Goal: Task Accomplishment & Management: Use online tool/utility

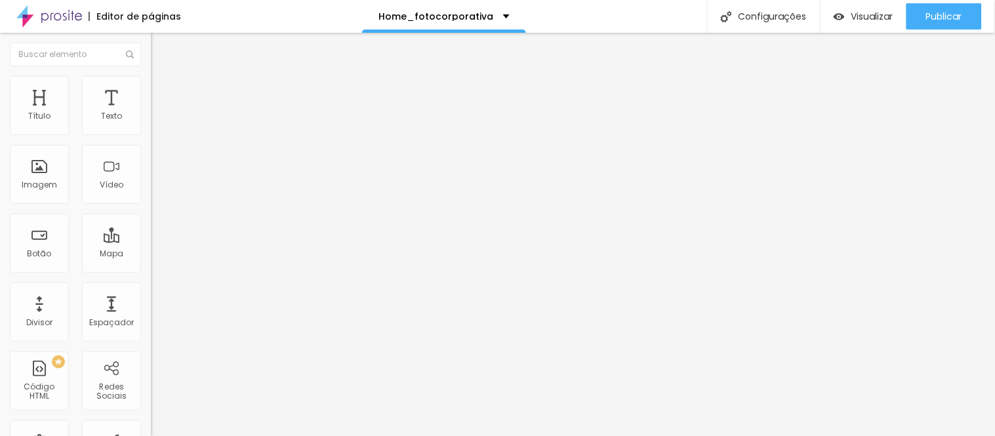
scroll to position [20, 0]
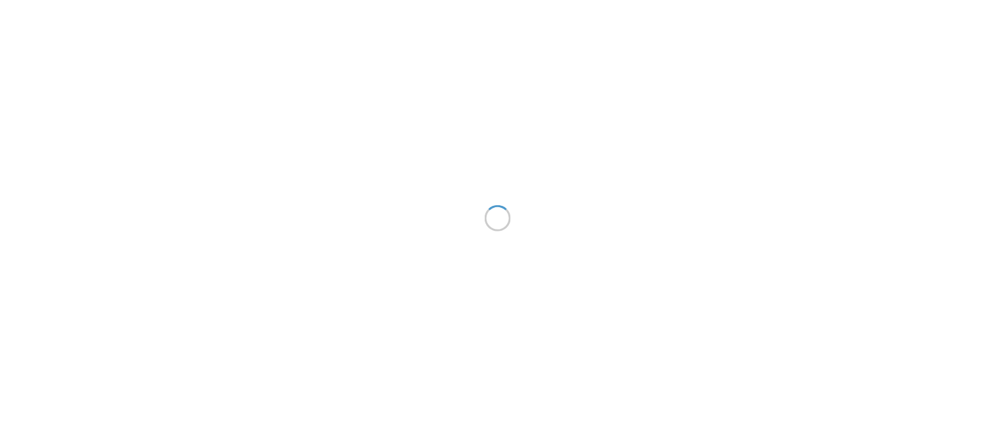
scroll to position [20, 0]
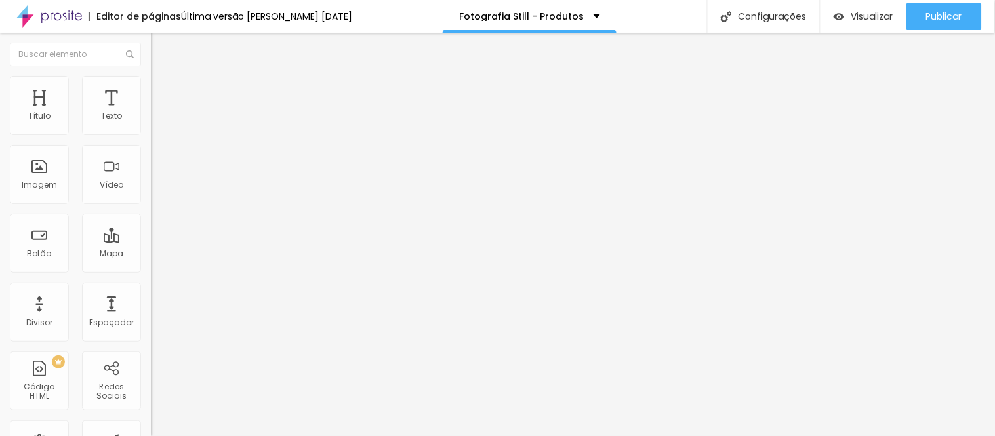
type input "61"
type input "60"
type input "59"
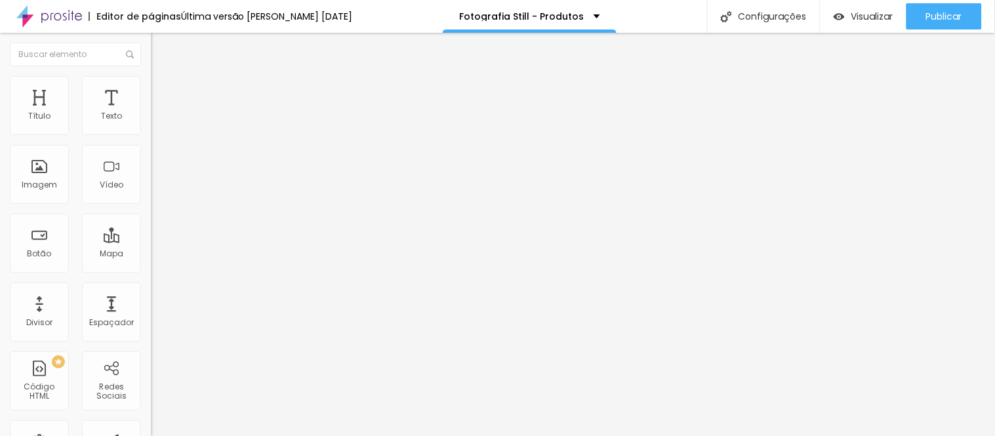
type input "59"
type input "58"
type input "57"
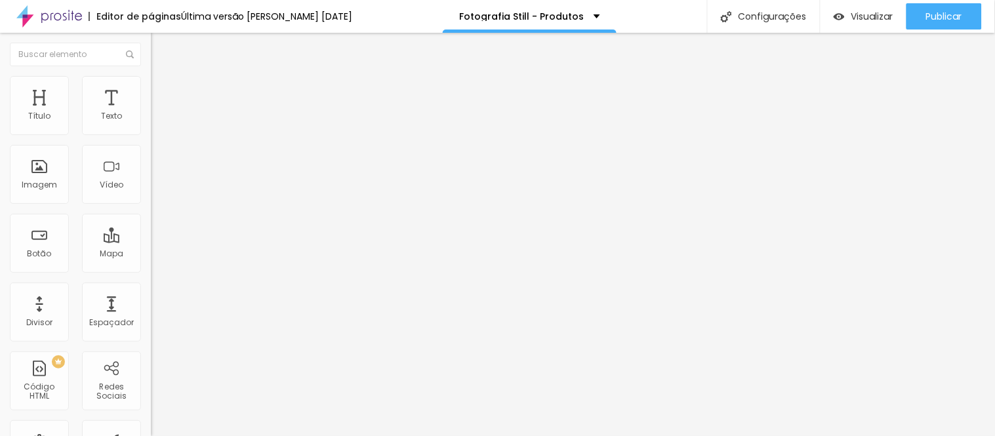
type input "57"
click at [151, 311] on input "range" at bounding box center [193, 316] width 85 height 10
click at [151, 87] on li "Avançado" at bounding box center [226, 82] width 151 height 13
drag, startPoint x: 29, startPoint y: 87, endPoint x: 40, endPoint y: 115, distance: 30.3
click at [151, 76] on li "Estilo" at bounding box center [226, 69] width 151 height 13
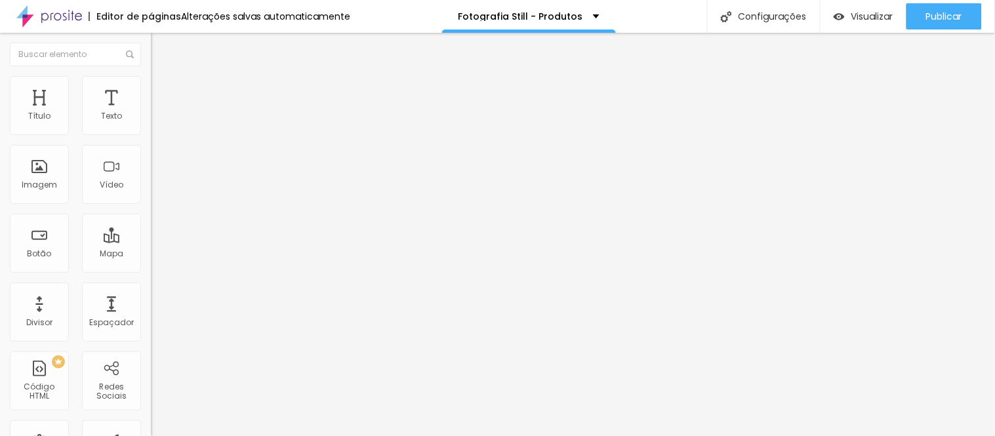
click at [151, 277] on img at bounding box center [226, 234] width 151 height 151
click at [151, 113] on span "Titulo 1" at bounding box center [172, 103] width 43 height 18
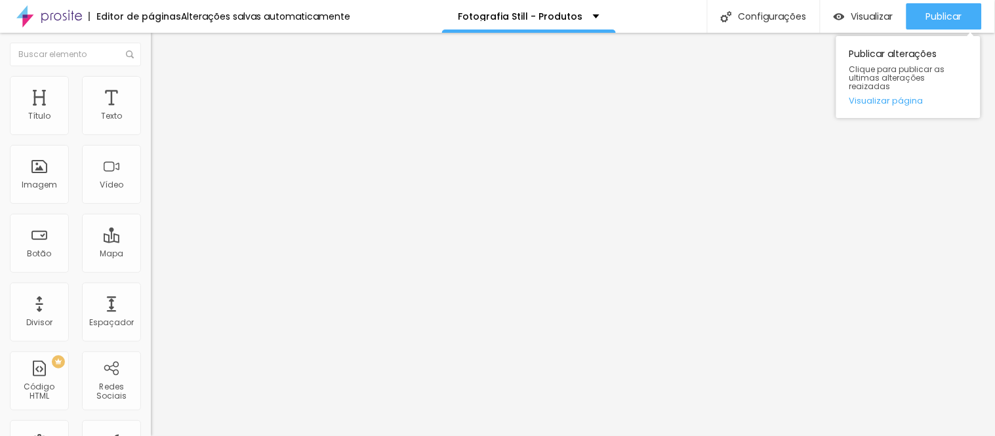
click at [913, 36] on div "Publicar alterações Clique para publicar as ultimas alterações reaizadas Visual…" at bounding box center [908, 77] width 144 height 82
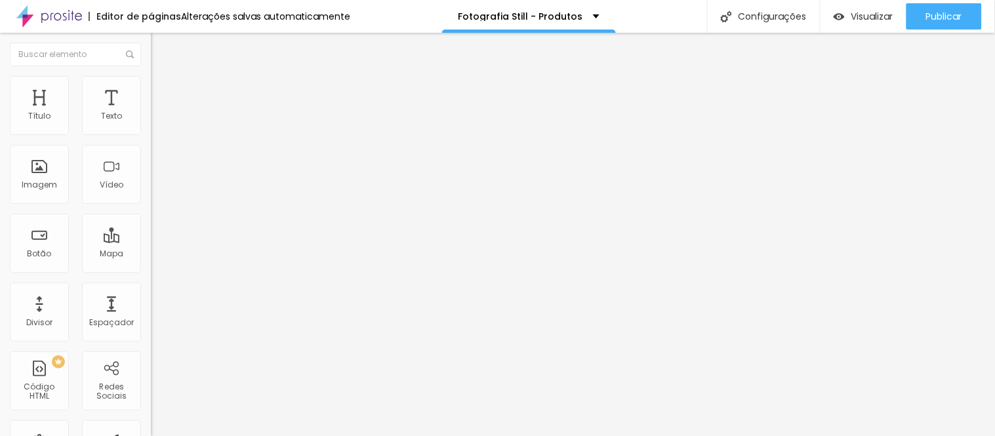
click at [151, 124] on span "Titulo 2" at bounding box center [172, 116] width 43 height 16
click at [151, 113] on span "Titulo 1" at bounding box center [172, 103] width 43 height 18
click at [151, 84] on img at bounding box center [157, 82] width 12 height 12
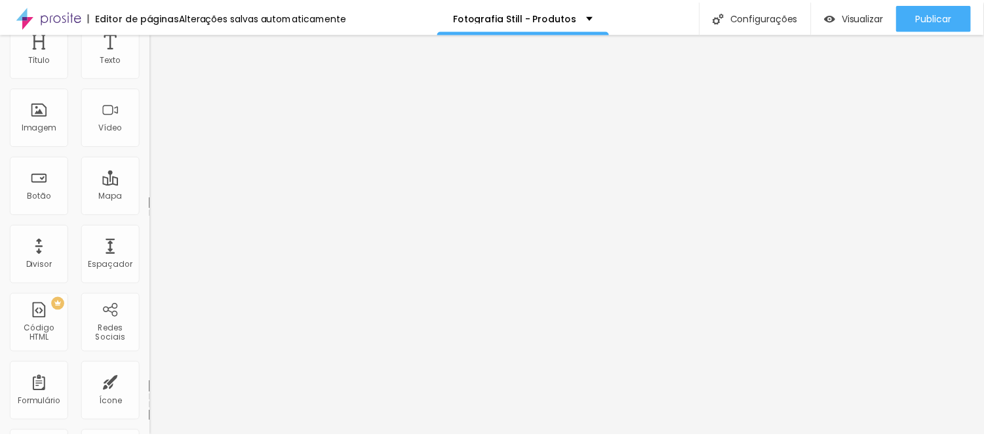
scroll to position [0, 0]
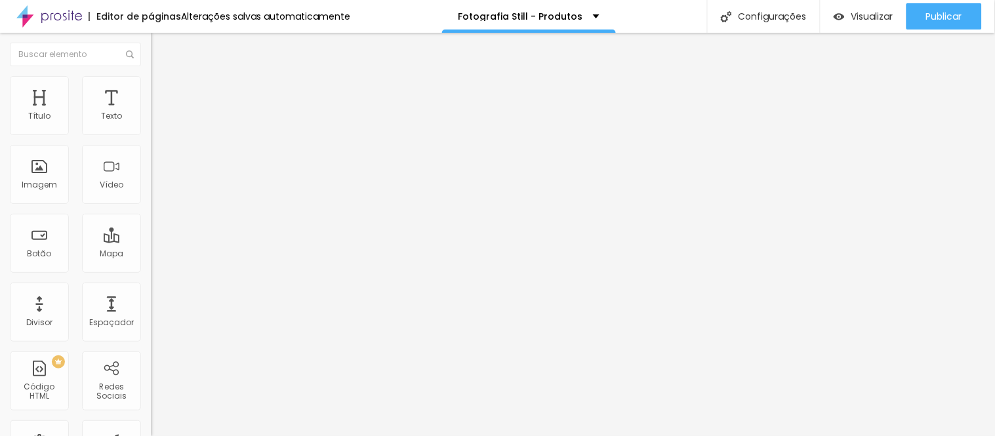
click at [163, 77] on span "Estilo" at bounding box center [173, 71] width 20 height 11
click at [156, 190] on icon "button" at bounding box center [160, 186] width 8 height 8
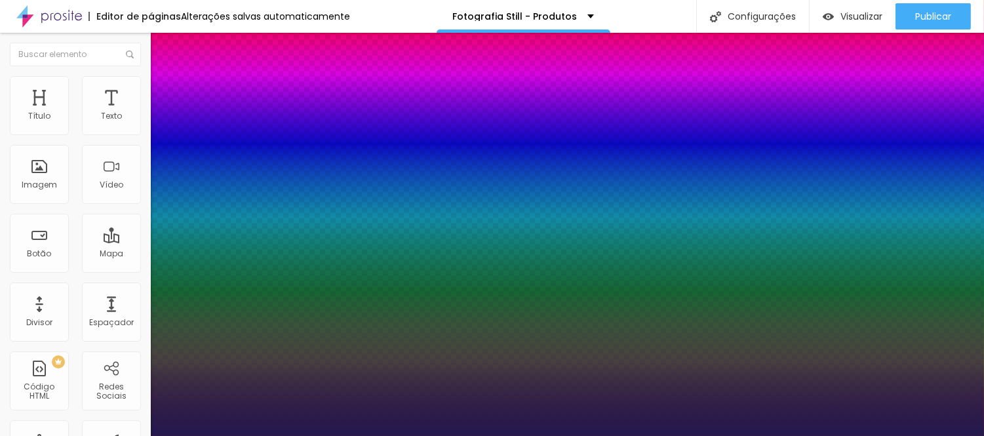
type input "1"
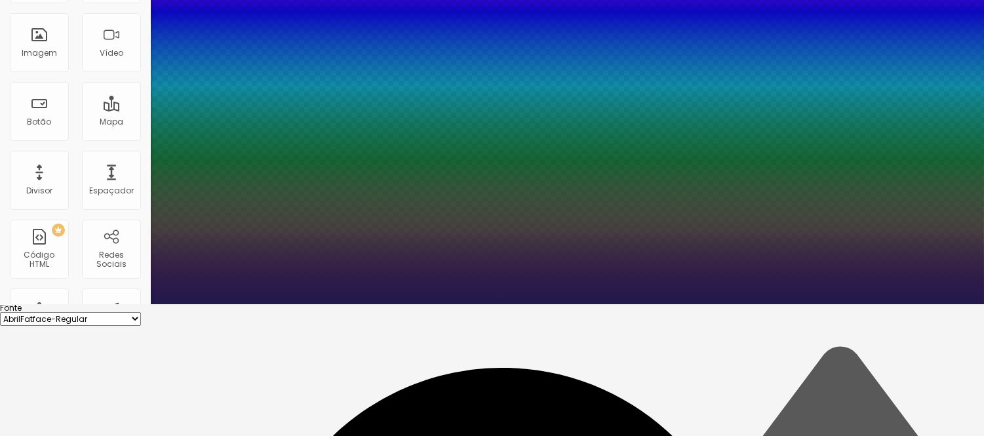
scroll to position [140, 0]
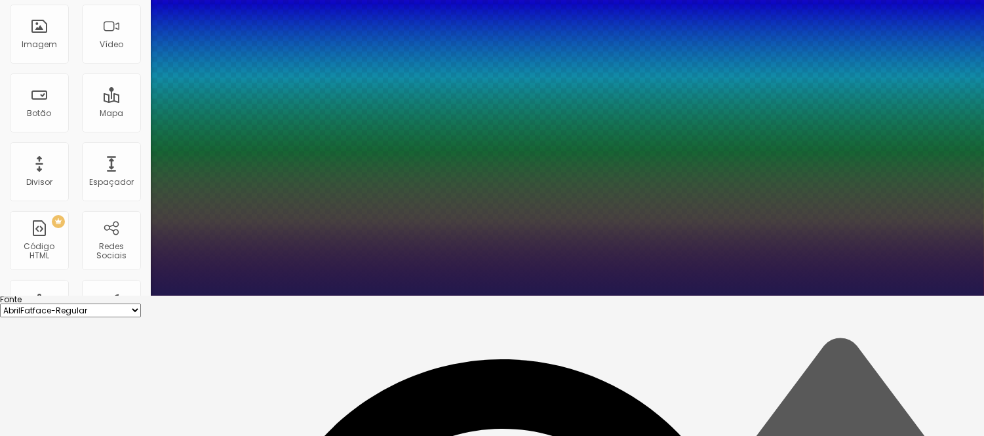
click at [141, 304] on select "AbrilFatface-Regular Actor-Regular Alegreya AlegreyaBlack [PERSON_NAME] [PERSON…" at bounding box center [70, 311] width 141 height 14
click at [508, 296] on div at bounding box center [492, 296] width 984 height 0
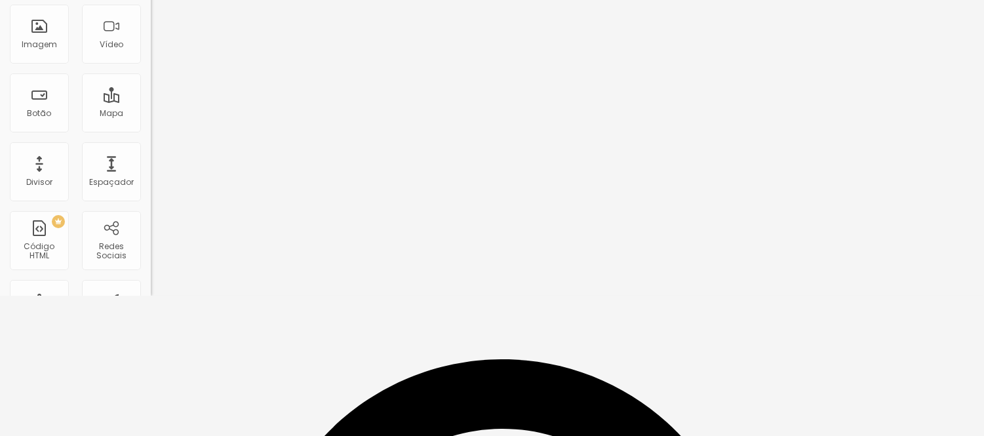
scroll to position [0, 0]
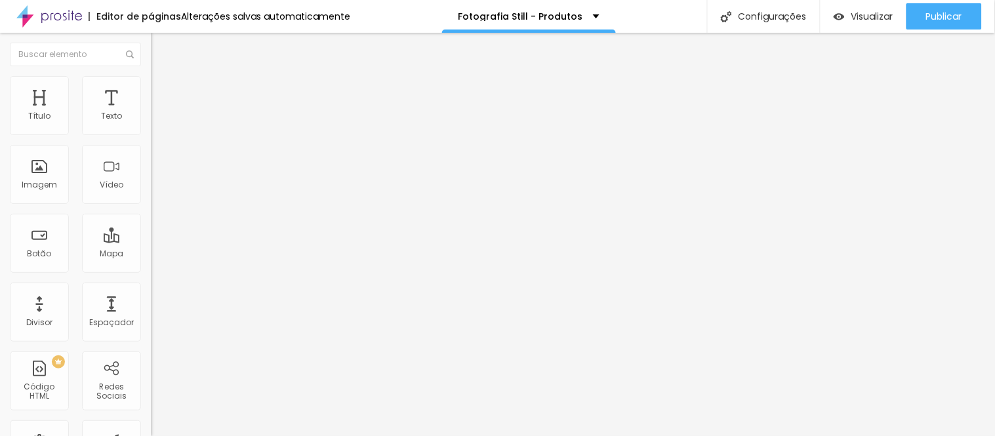
click at [157, 189] on icon "button" at bounding box center [159, 186] width 5 height 5
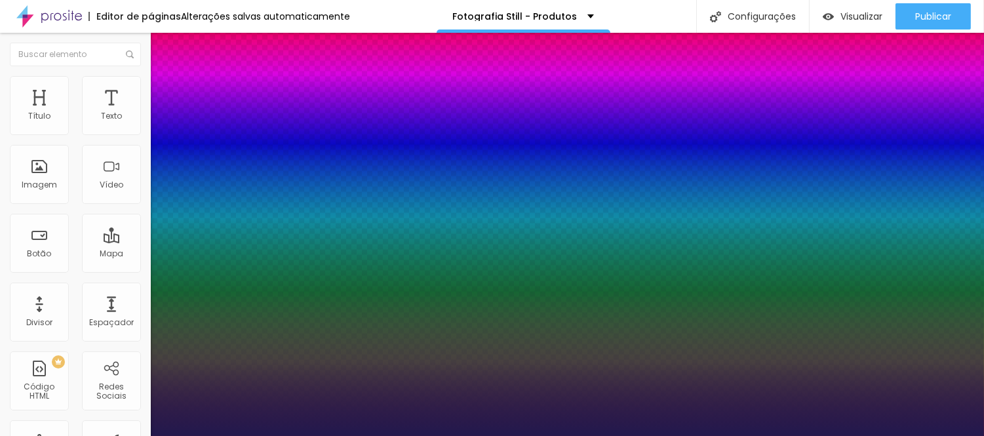
type input "1"
drag, startPoint x: 977, startPoint y: 61, endPoint x: 977, endPoint y: 73, distance: 11.8
click at [977, 435] on div at bounding box center [492, 436] width 984 height 0
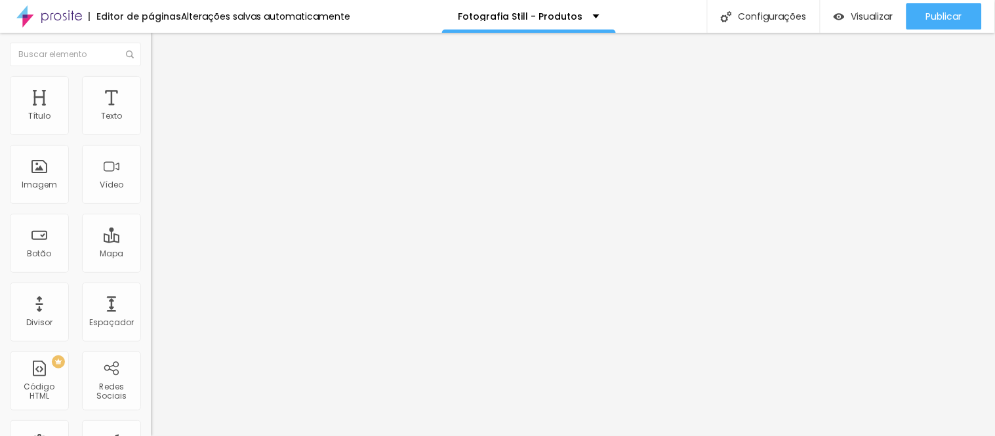
click at [156, 190] on icon "button" at bounding box center [160, 186] width 8 height 8
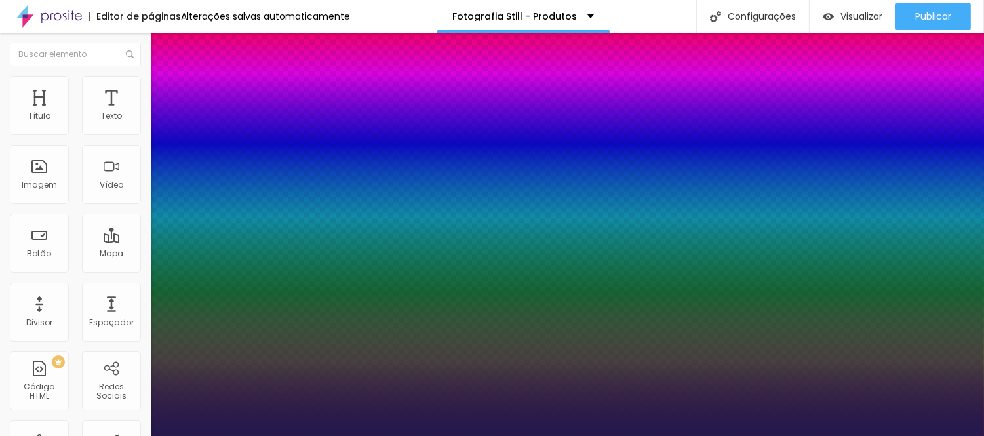
type input "1"
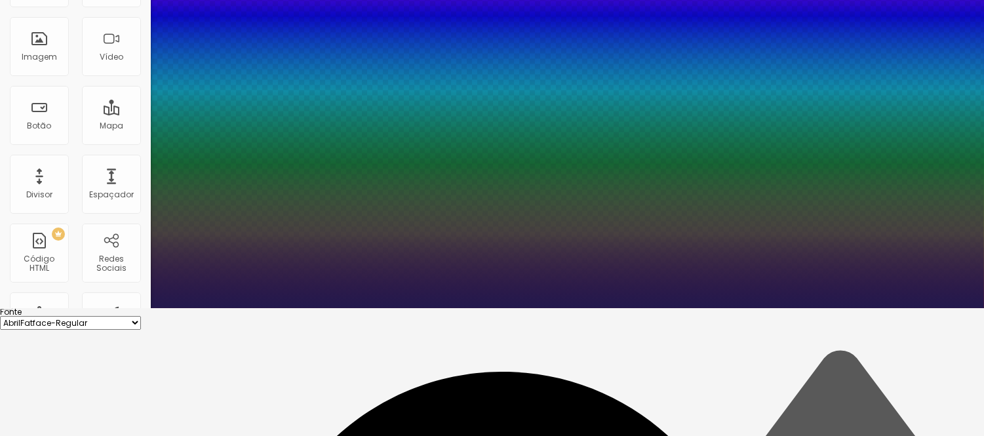
scroll to position [172, 0]
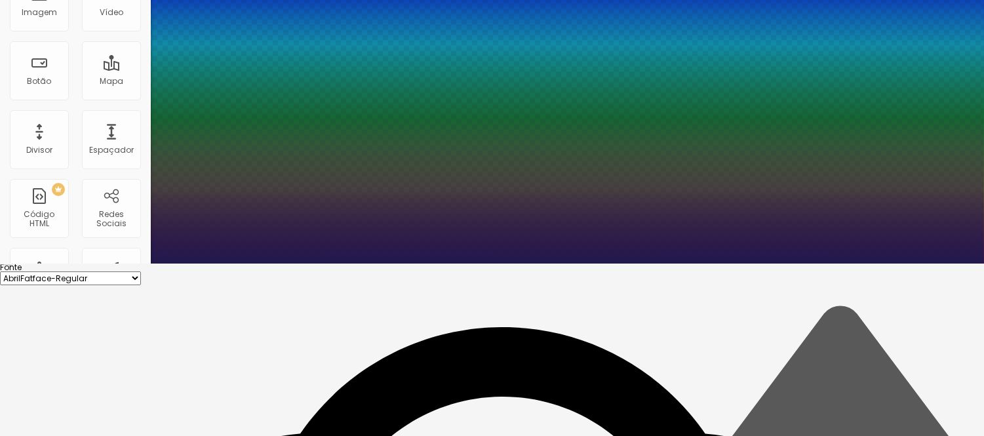
click at [141, 271] on select "AbrilFatface-Regular Actor-Regular Alegreya AlegreyaBlack [PERSON_NAME] [PERSON…" at bounding box center [70, 278] width 141 height 14
select select "Poppins"
click at [140, 271] on select "AbrilFatface-Regular Actor-Regular Alegreya AlegreyaBlack [PERSON_NAME] [PERSON…" at bounding box center [70, 278] width 141 height 14
type input "1"
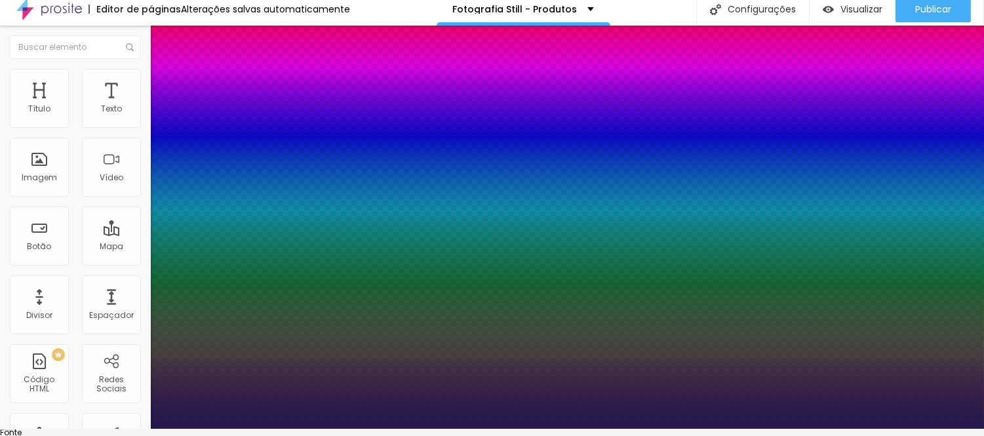
scroll to position [4, 0]
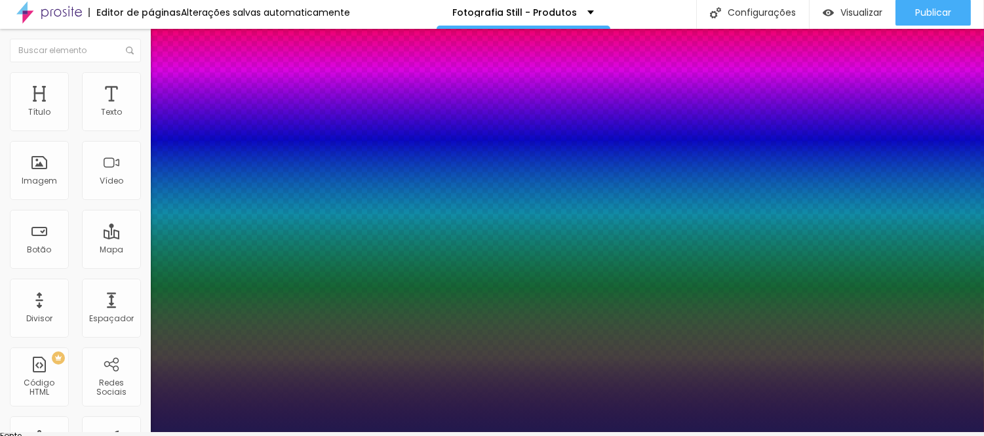
click at [472, 432] on div at bounding box center [492, 432] width 984 height 0
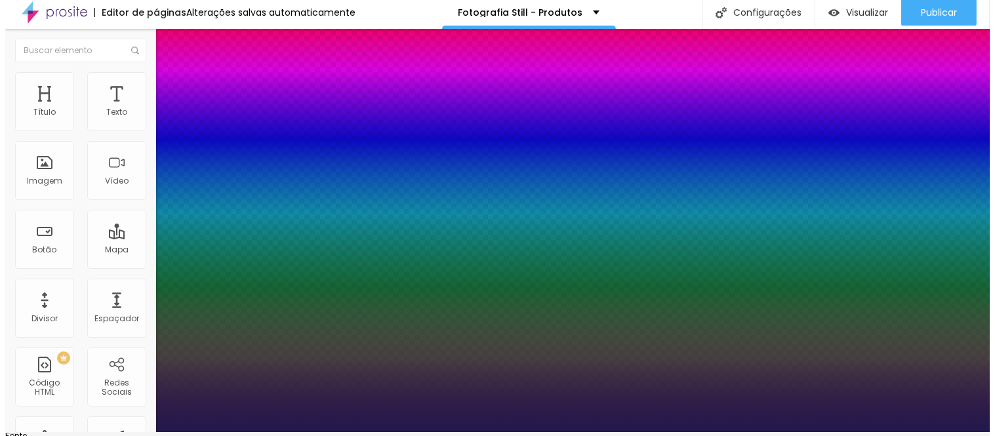
scroll to position [0, 0]
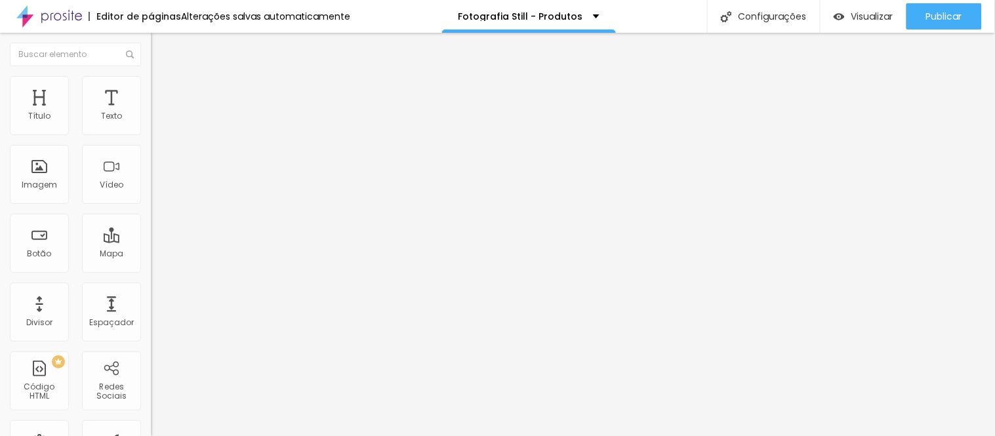
click at [157, 189] on icon "button" at bounding box center [159, 186] width 5 height 5
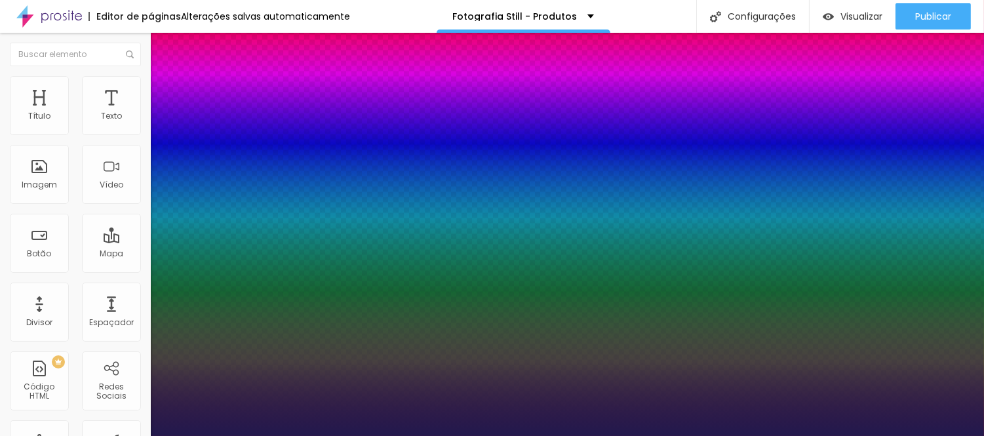
type input "1"
click at [276, 435] on div at bounding box center [492, 436] width 984 height 0
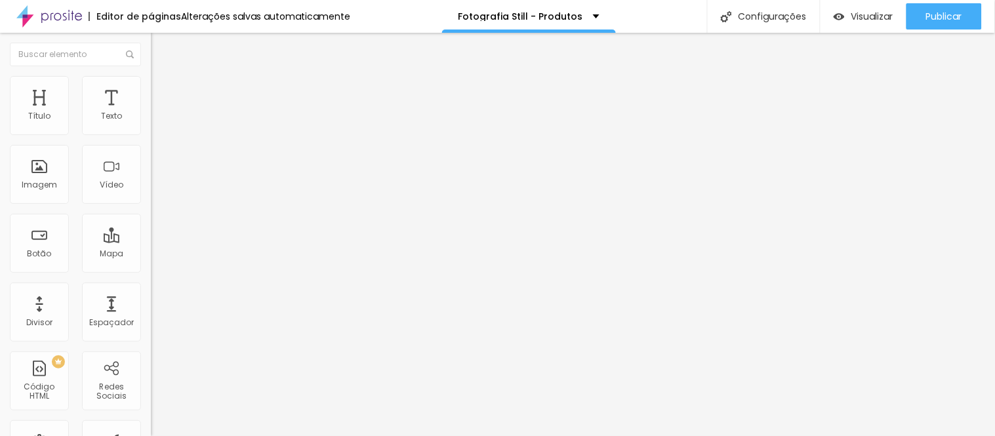
click at [157, 189] on icon "button" at bounding box center [159, 186] width 5 height 5
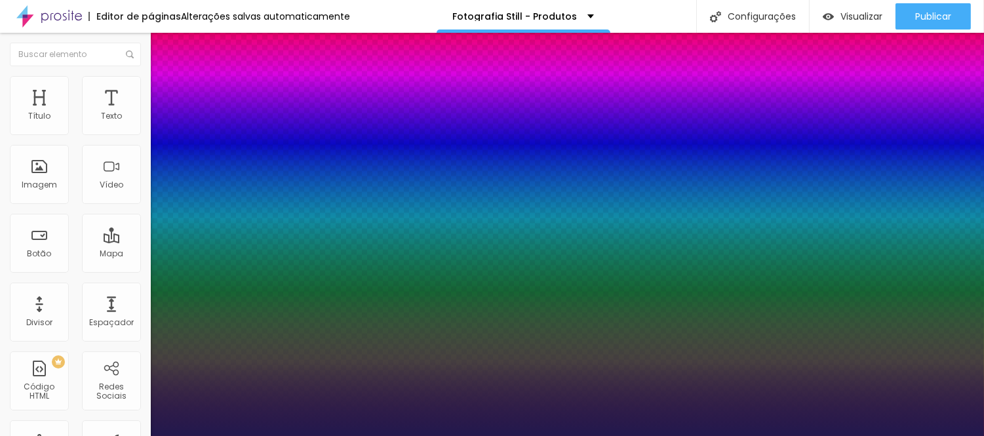
type input "1"
type input "14"
type input "1"
type input "15"
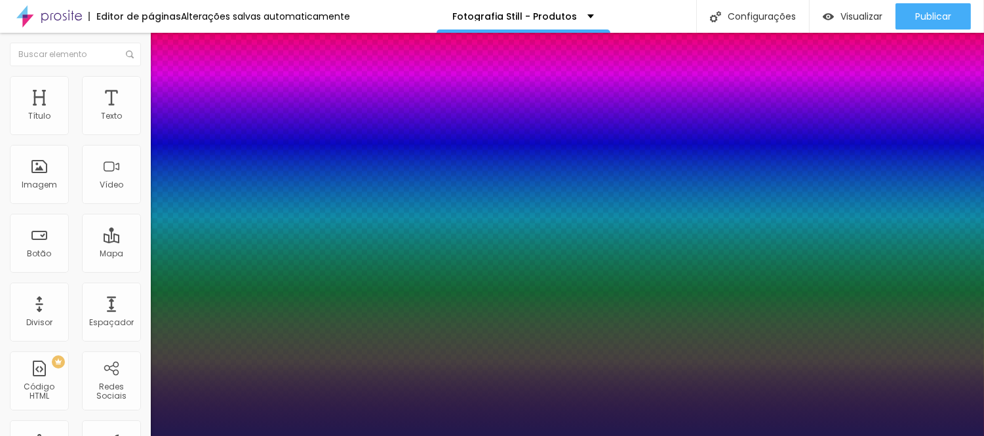
type input "15"
type input "1"
type input "16"
type input "1"
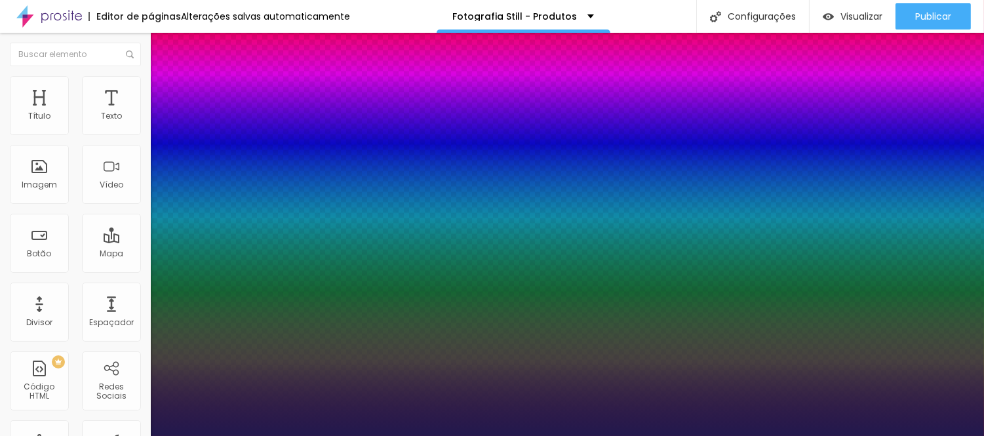
type input "18"
type input "1"
type input "19"
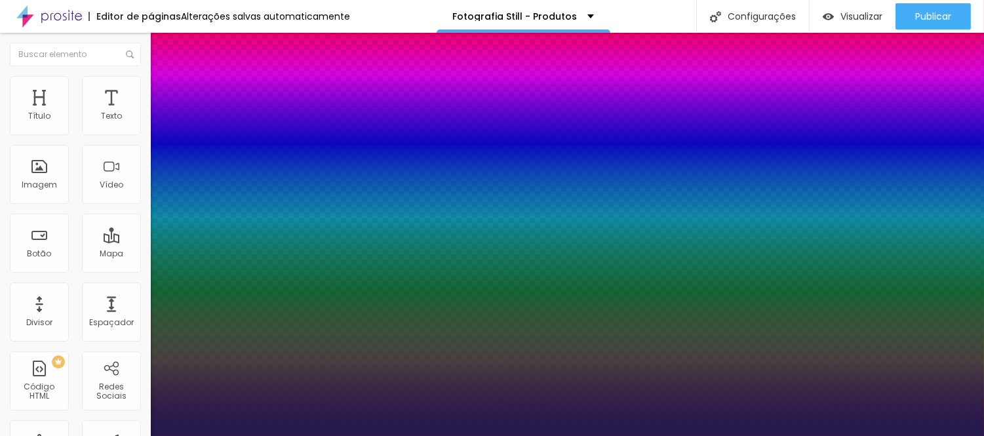
type input "1"
type input "25"
type input "1"
type input "26"
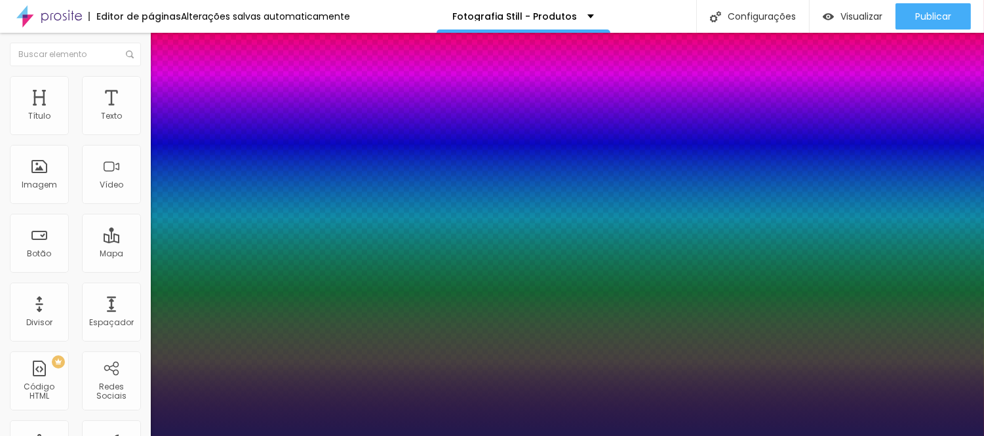
type input "26"
type input "1"
type input "28"
type input "1"
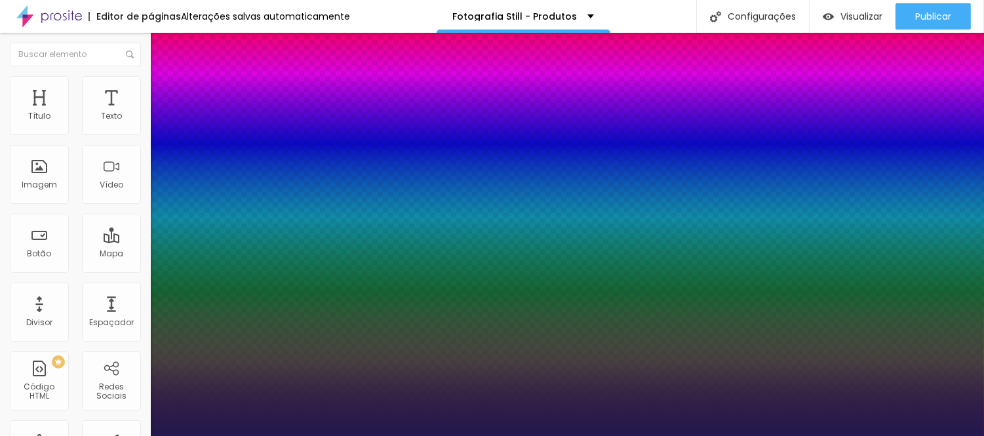
type input "29"
type input "1"
type input "31"
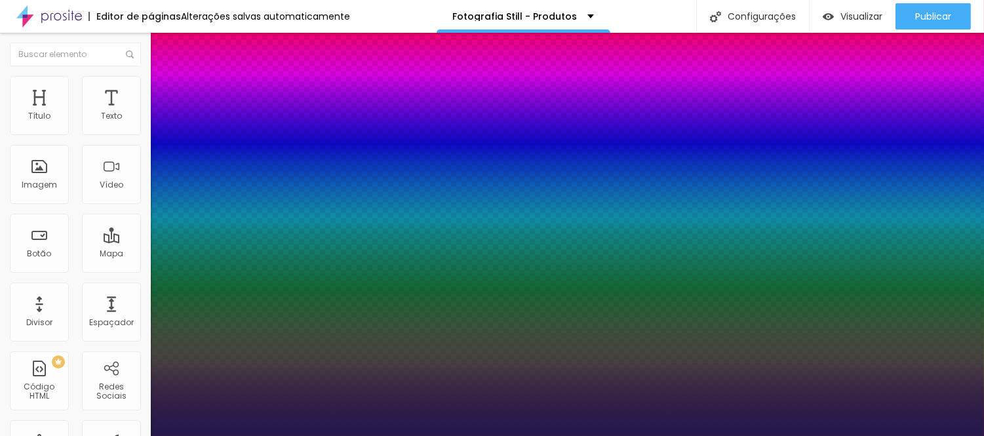
type input "1"
type input "33"
type input "1"
type input "34"
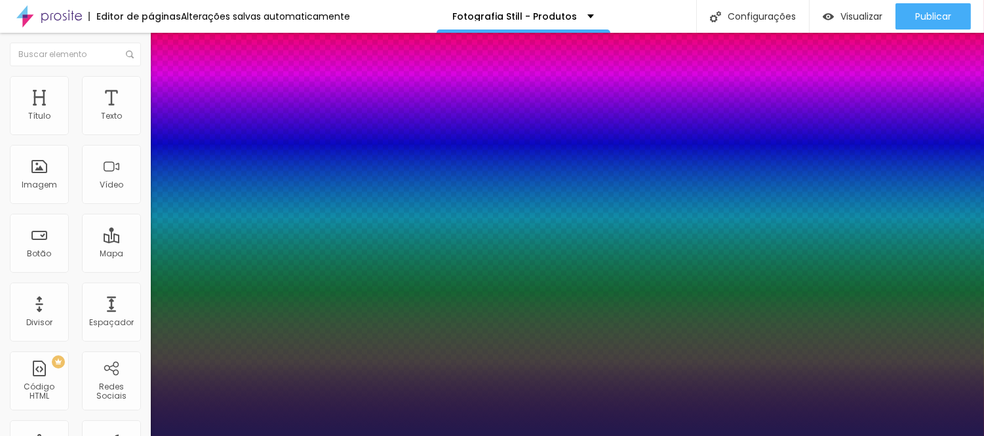
type input "34"
type input "1"
type input "36"
type input "1"
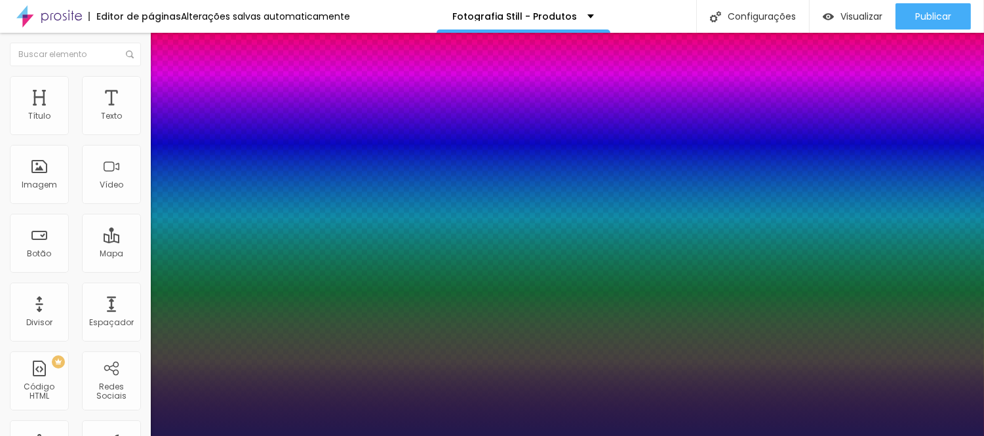
type input "38"
type input "1"
type input "42"
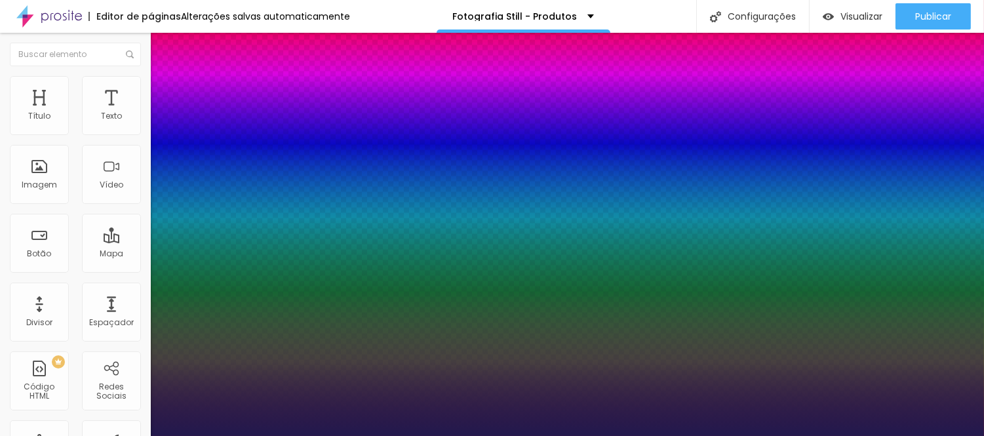
type input "1"
type input "43"
type input "1"
type input "44"
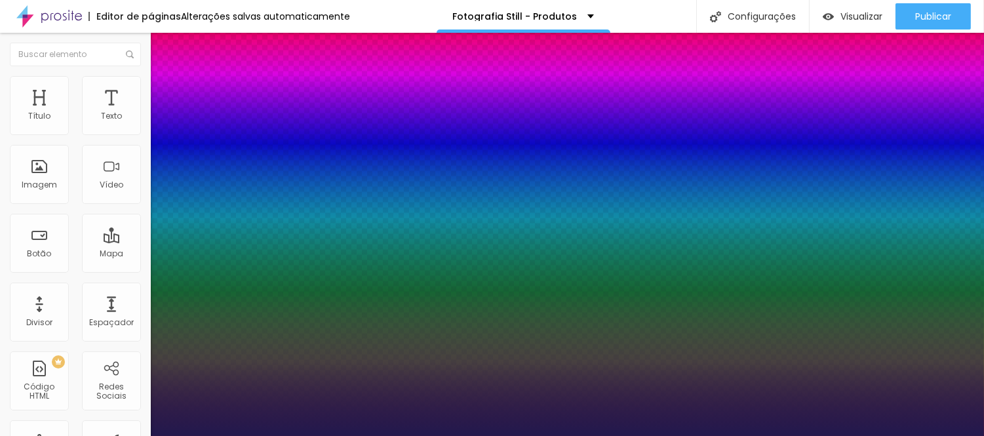
type input "44"
type input "1"
type input "45"
type input "1"
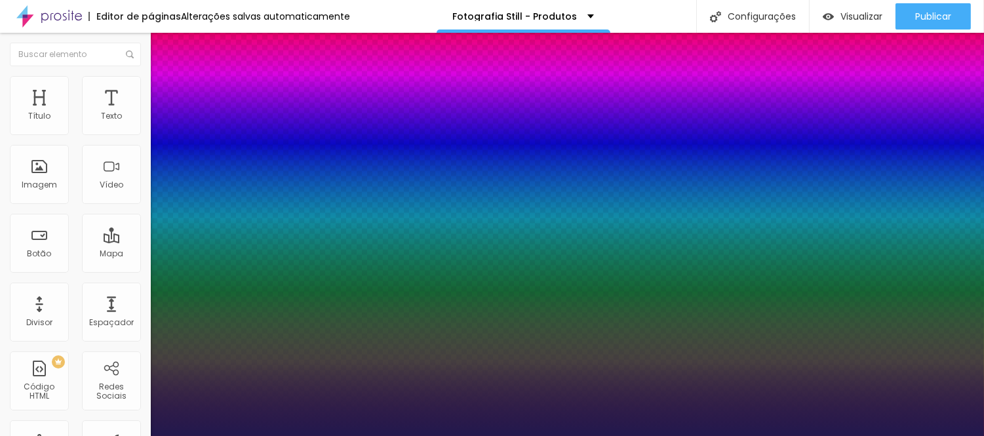
type input "46"
type input "1"
type input "47"
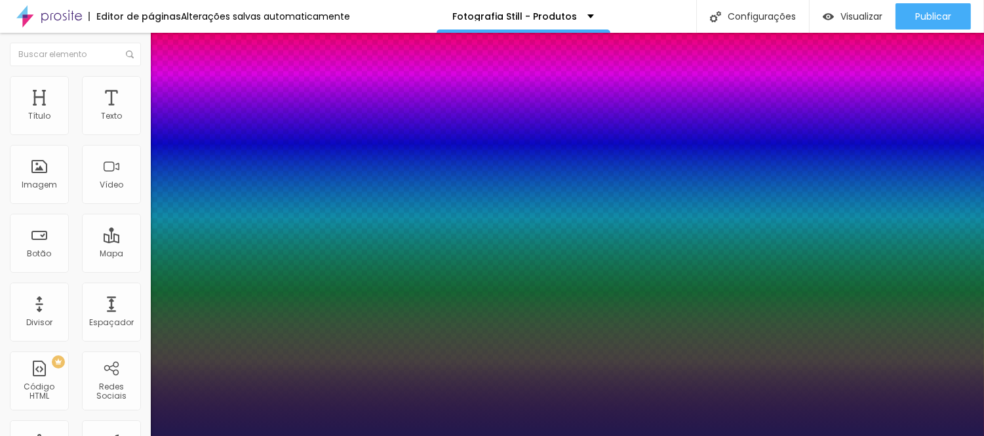
type input "1"
type input "48"
type input "1"
type input "49"
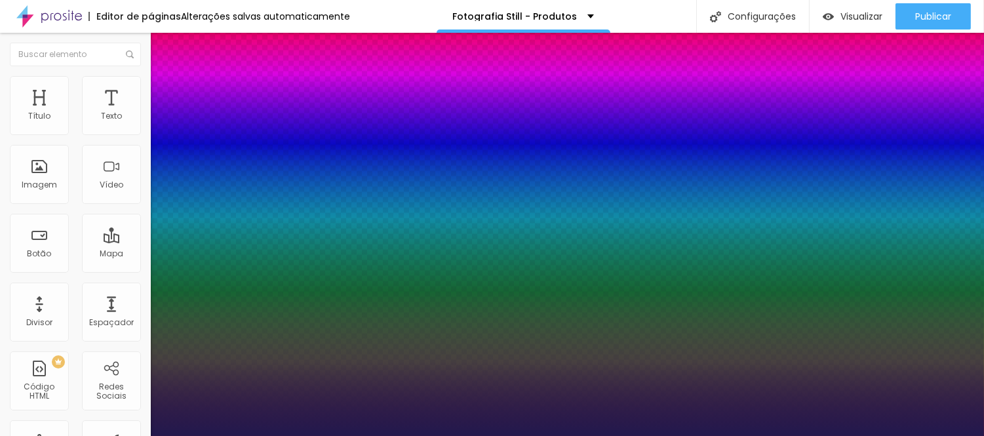
type input "49"
type input "1"
type input "50"
type input "1"
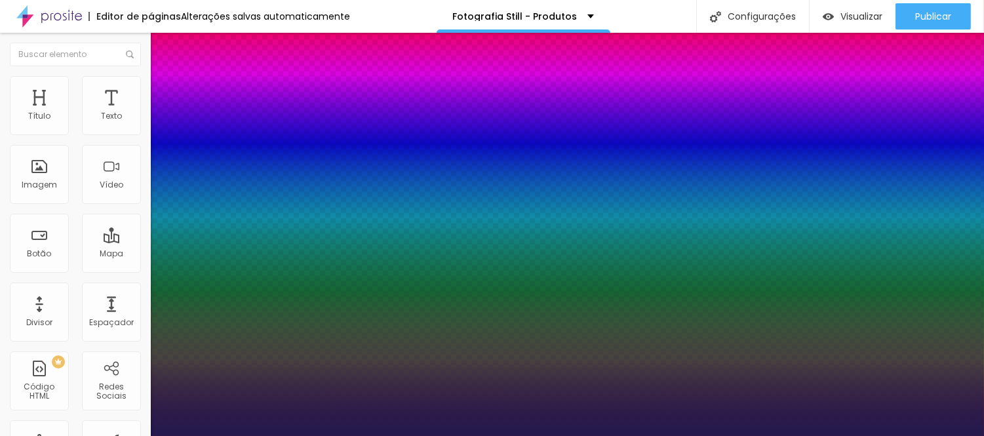
type input "51"
type input "1"
type input "52"
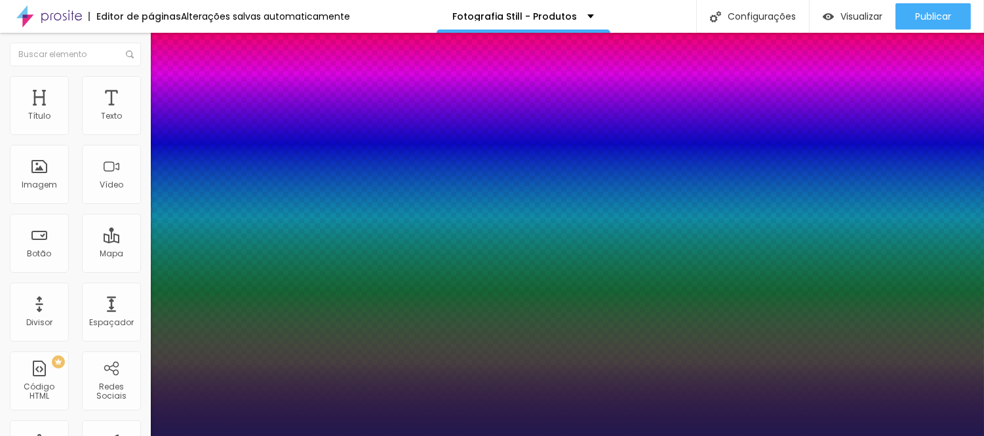
type input "1"
type input "54"
type input "1"
type input "55"
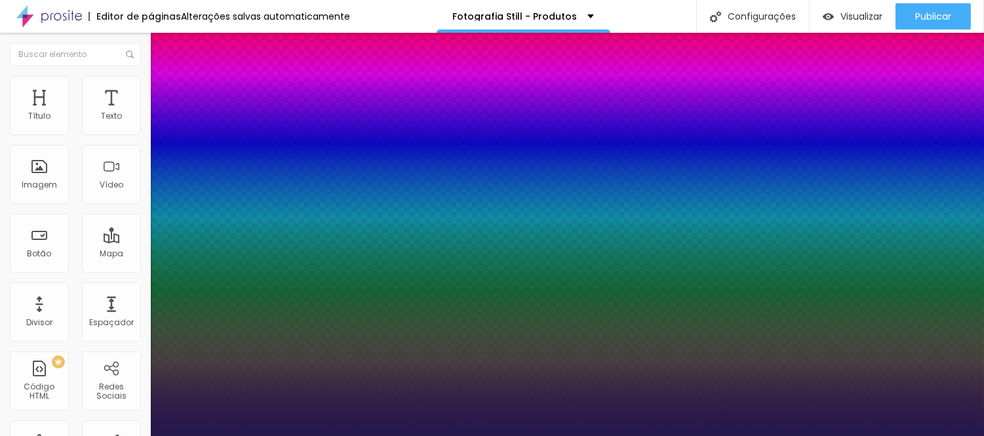
type input "55"
type input "1"
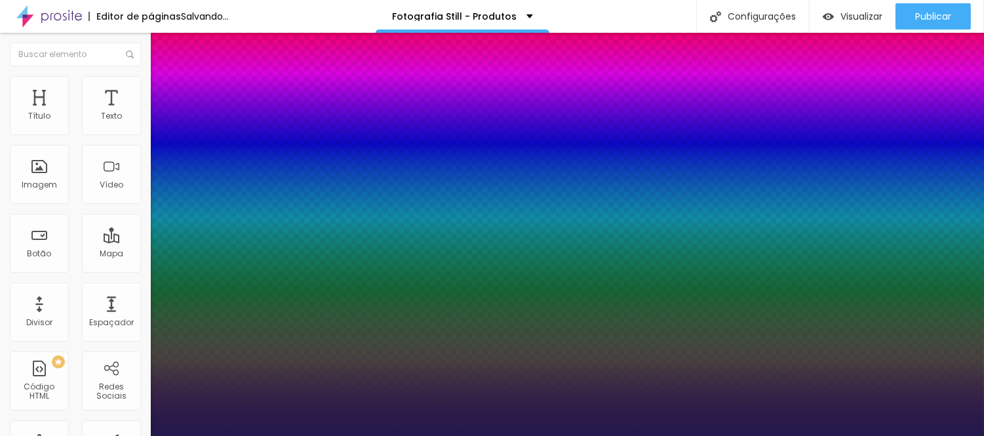
type input "56"
type input "1"
type input "57"
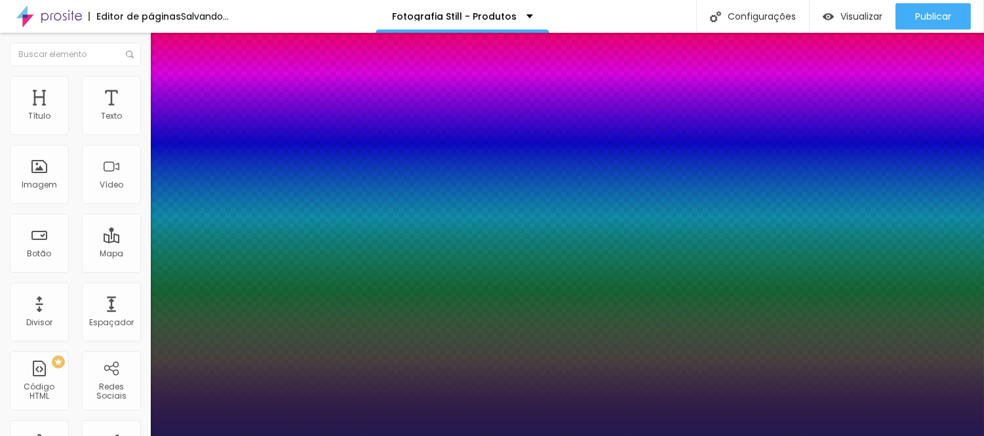
type input "1"
type input "58"
type input "1"
type input "59"
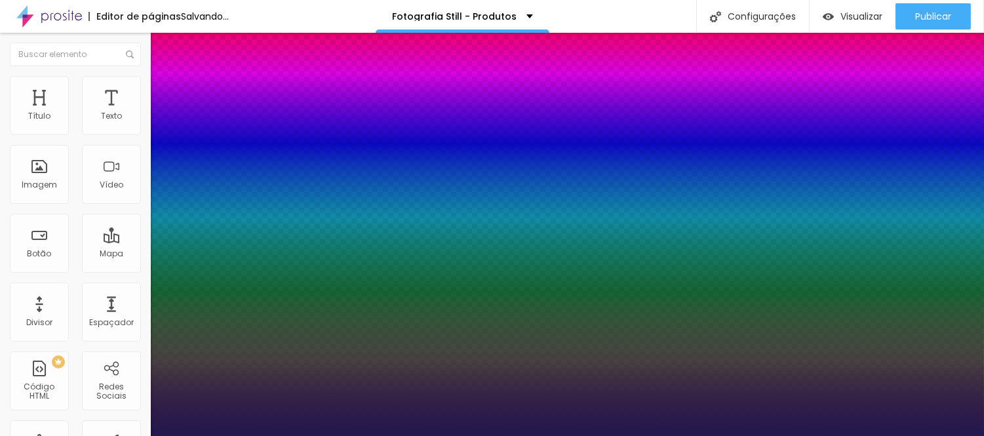
type input "59"
type input "1"
type input "60"
type input "1"
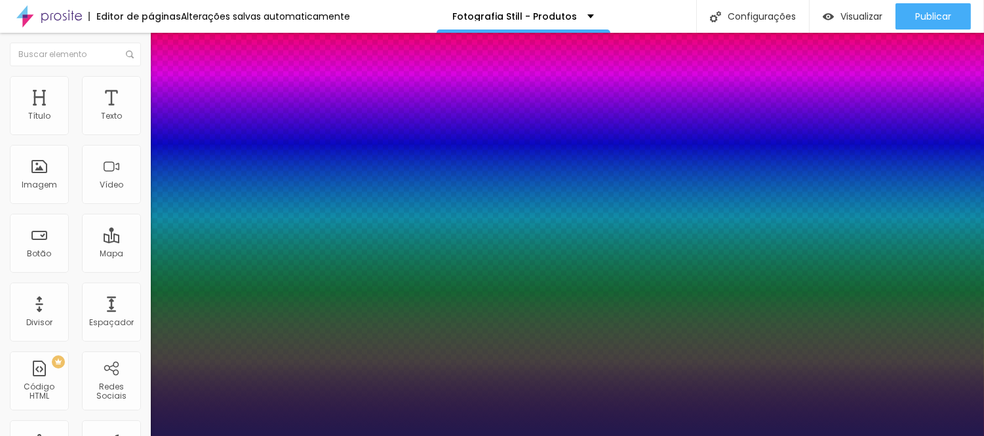
type input "59"
type input "1"
drag, startPoint x: 176, startPoint y: 368, endPoint x: 222, endPoint y: 367, distance: 45.9
type input "59"
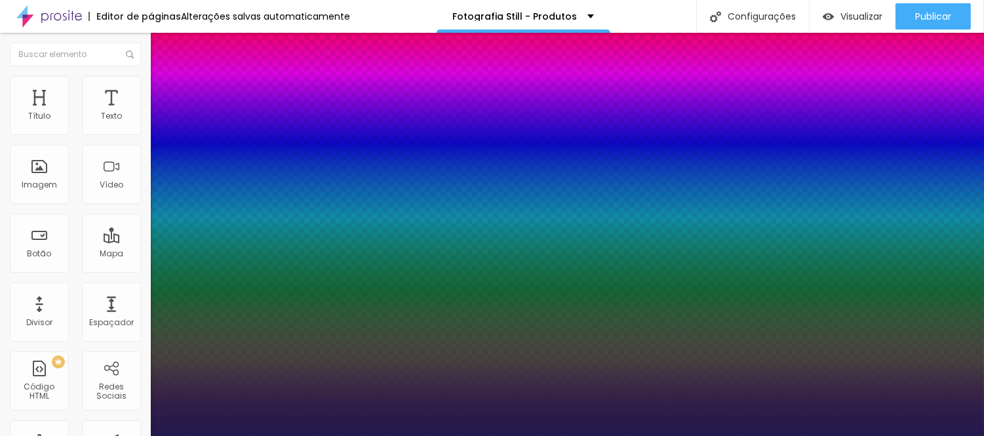
click at [470, 435] on div at bounding box center [492, 436] width 984 height 0
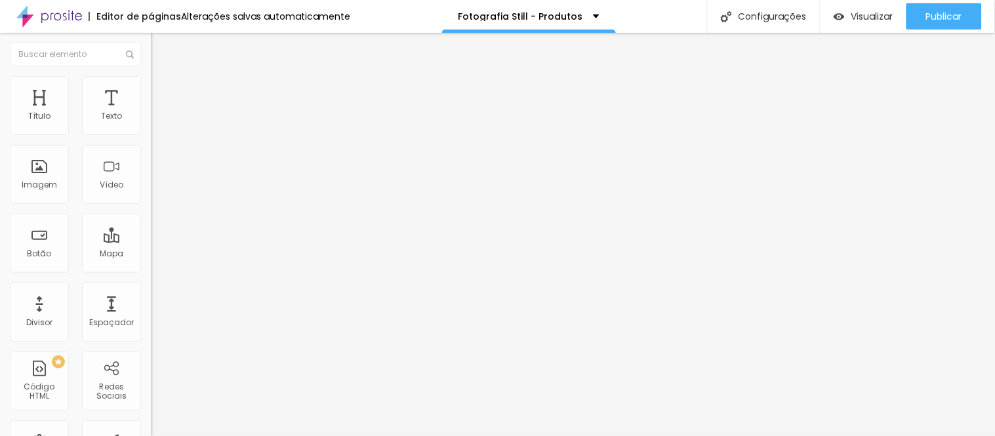
type input "29"
type input "30"
type input "31"
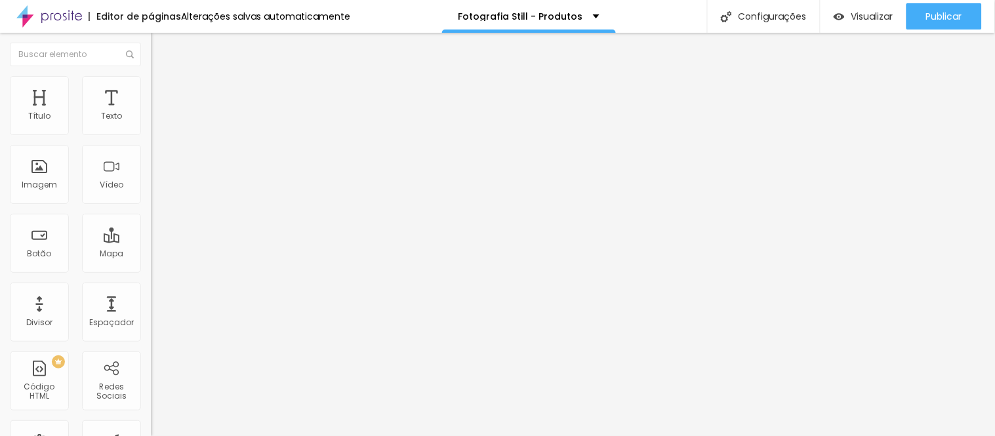
type input "31"
type input "32"
type input "33"
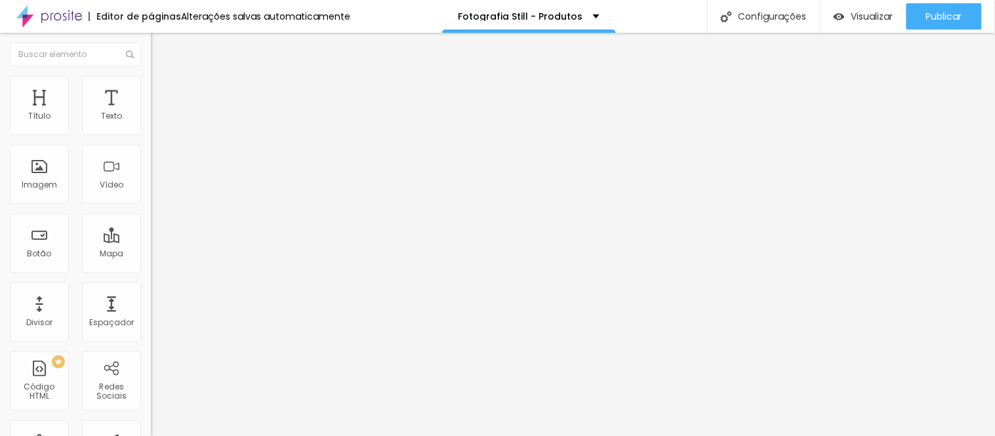
type input "34"
type input "35"
type input "36"
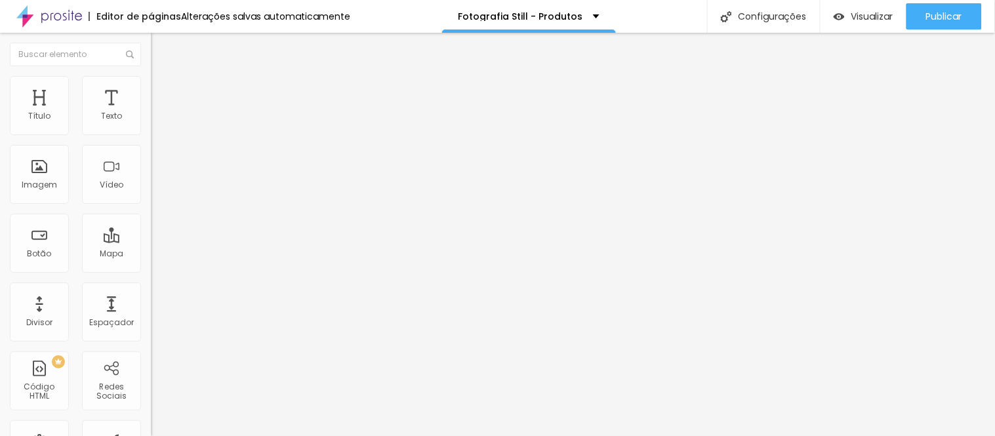
type input "36"
type input "37"
type input "38"
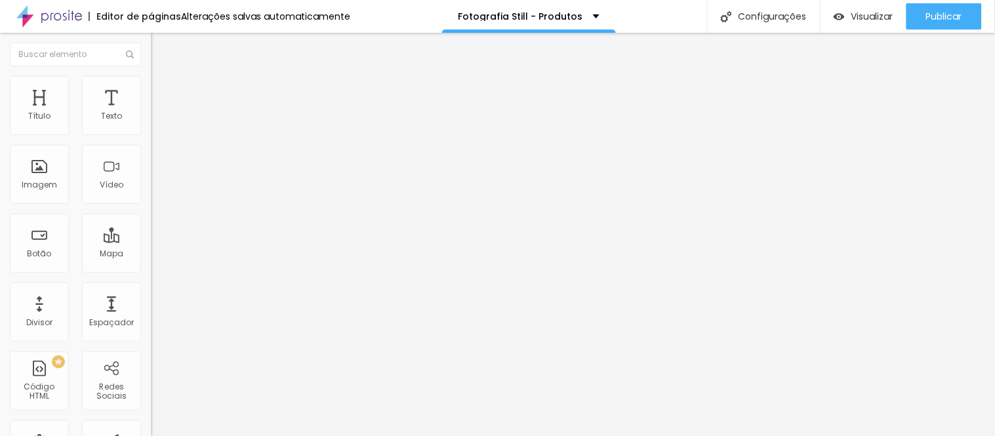
type input "39"
type input "40"
type input "41"
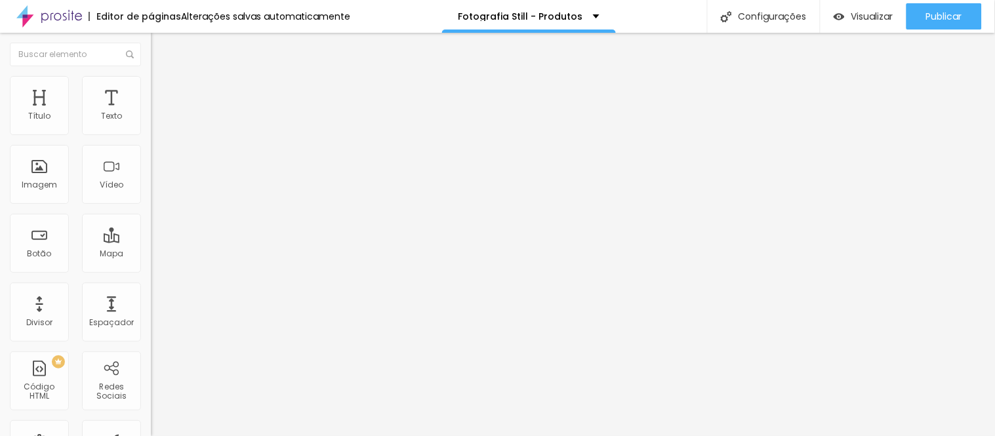
type input "41"
type input "42"
type input "43"
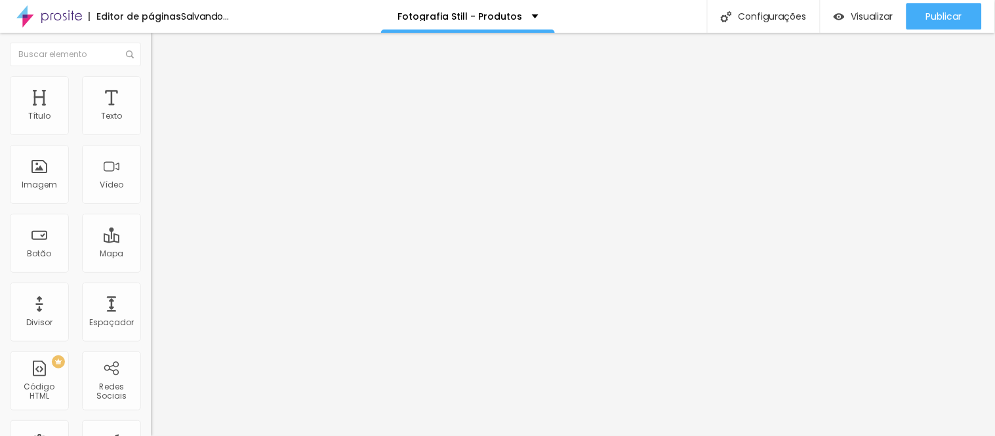
drag, startPoint x: 45, startPoint y: 273, endPoint x: 57, endPoint y: 275, distance: 12.6
type input "43"
click at [151, 313] on input "range" at bounding box center [193, 318] width 85 height 10
type input "42"
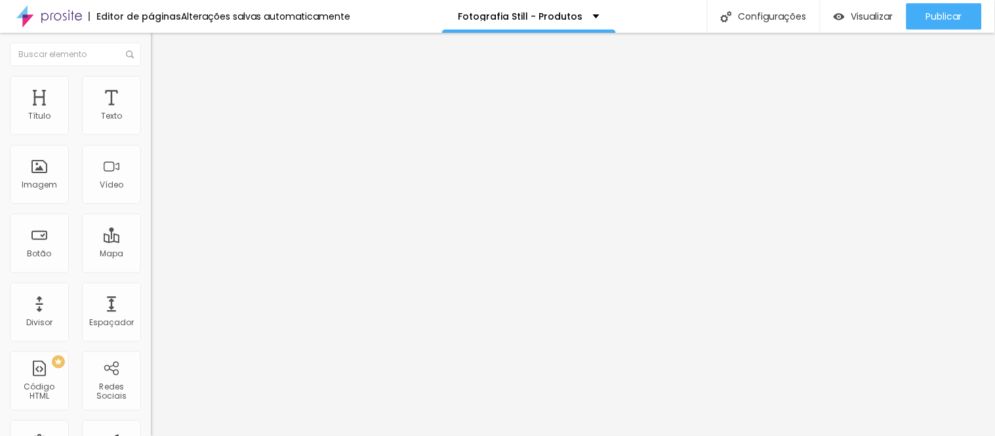
type input "40"
type input "38"
type input "37"
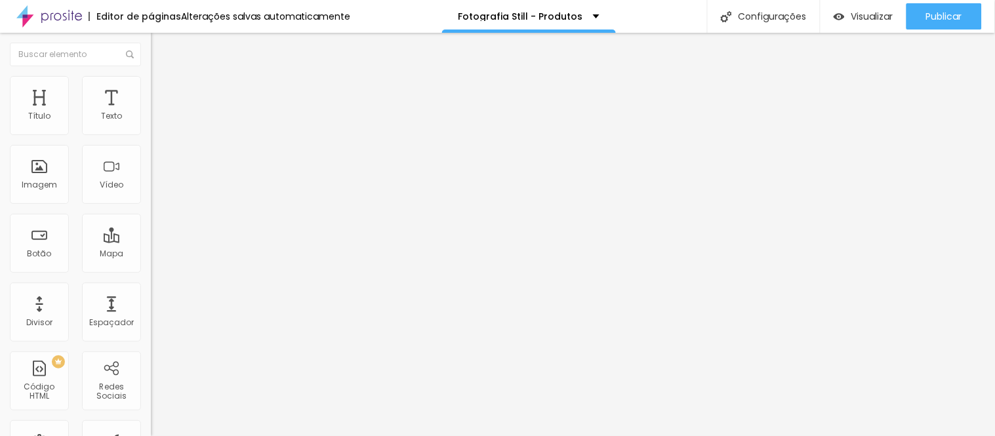
type input "37"
type input "36"
type input "35"
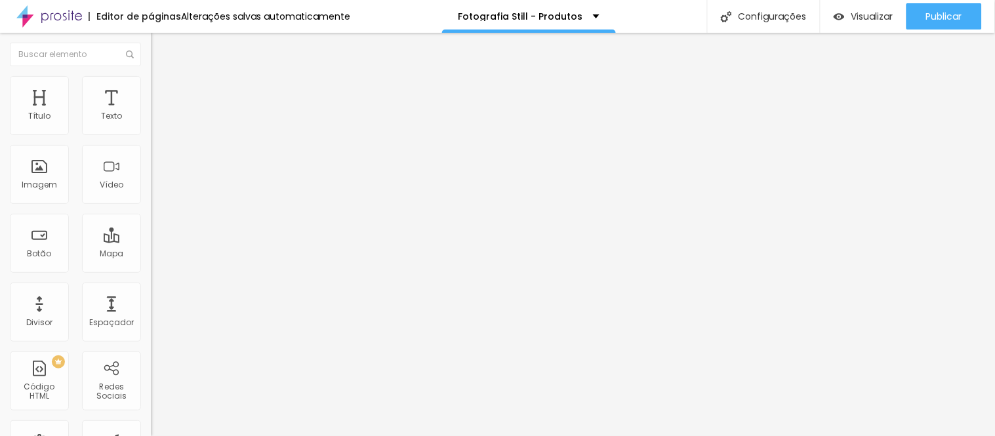
type input "34"
type input "33"
type input "31"
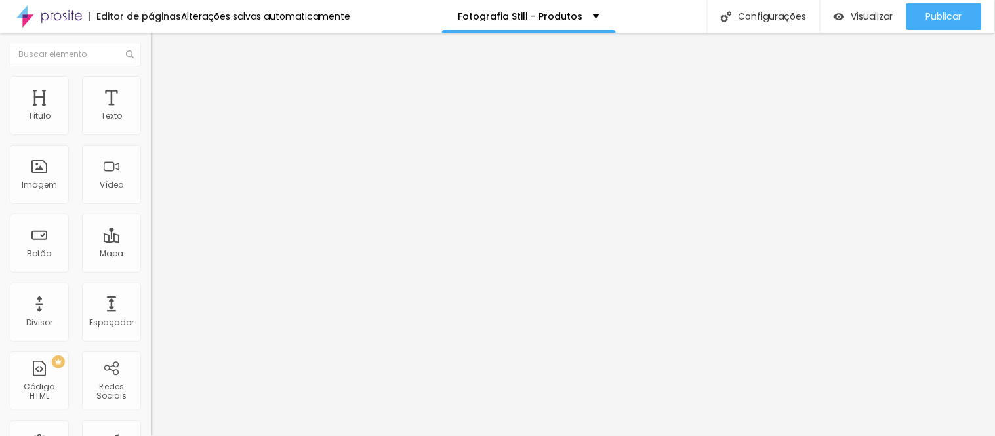
type input "31"
type input "30"
type input "29"
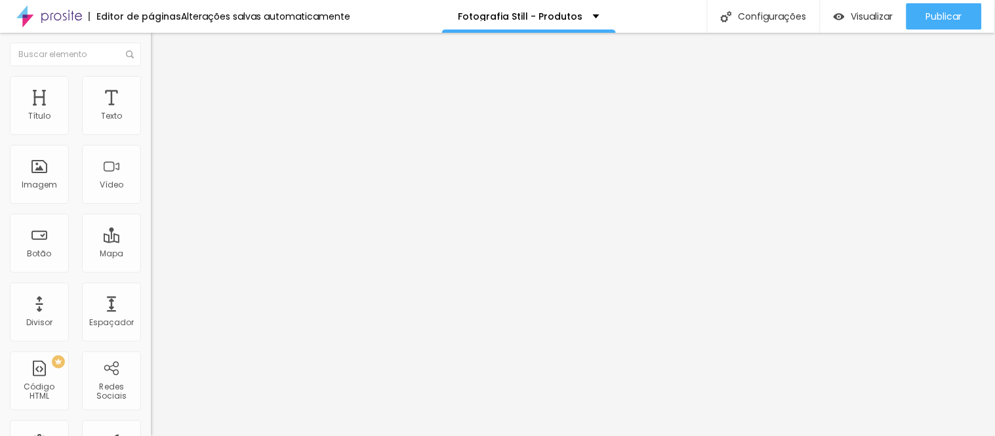
type input "28"
type input "29"
type input "31"
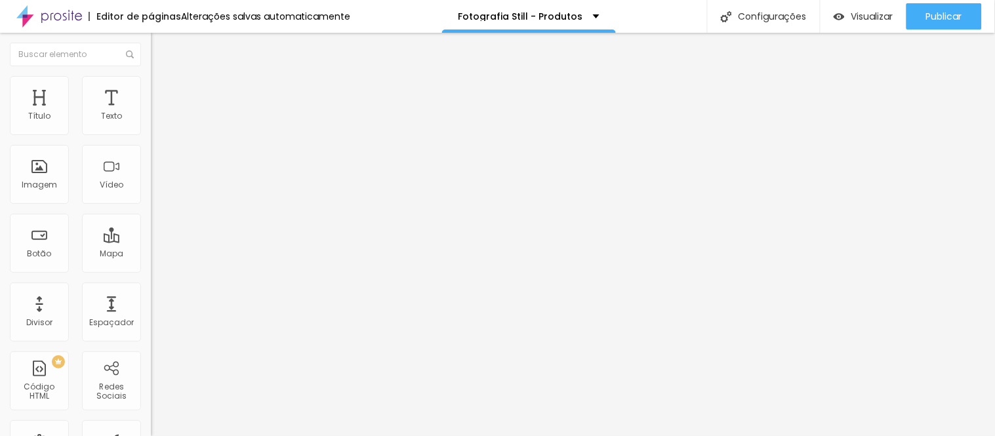
type input "31"
type input "32"
type input "33"
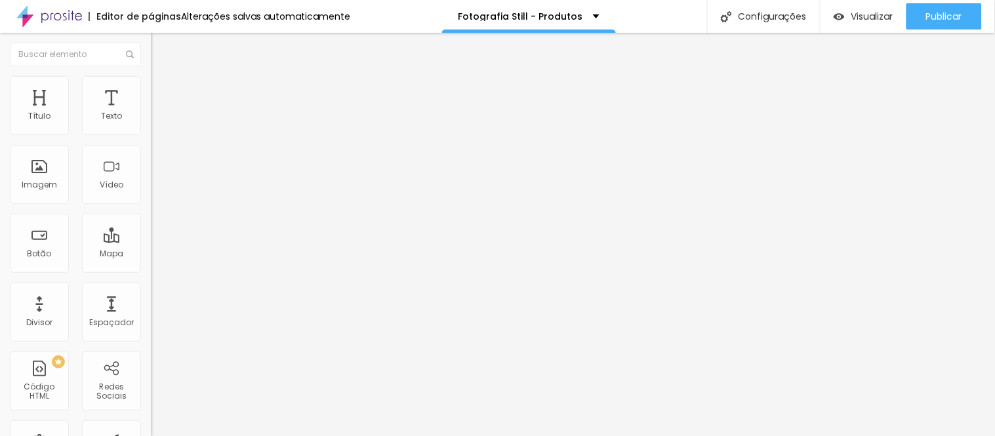
type input "34"
click at [151, 309] on input "range" at bounding box center [193, 314] width 85 height 10
type input "99"
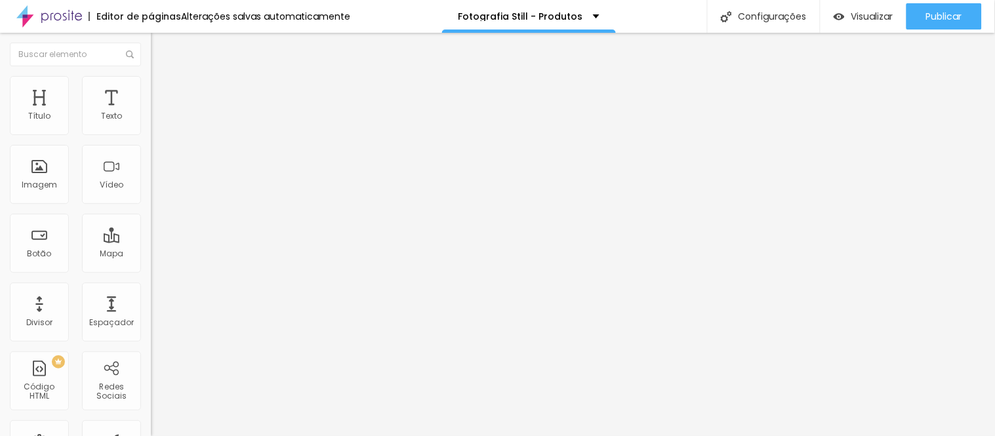
type input "99"
type input "96"
type input "77"
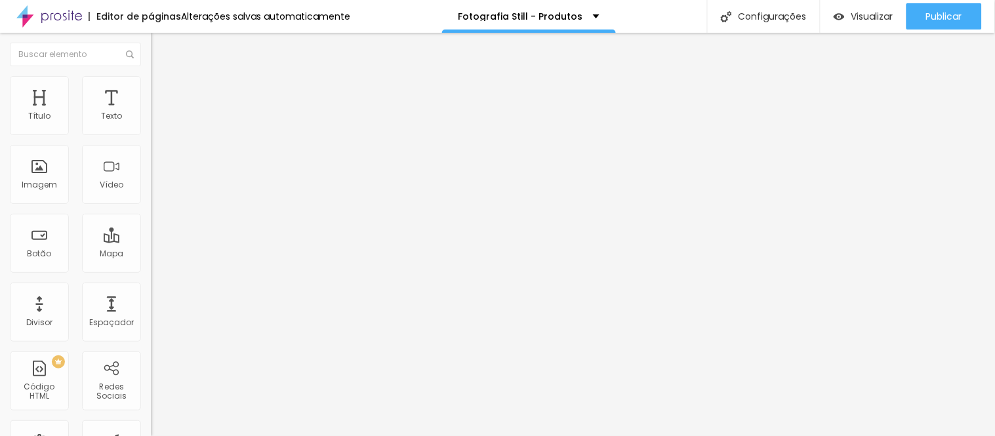
type input "72"
type input "66"
type input "64"
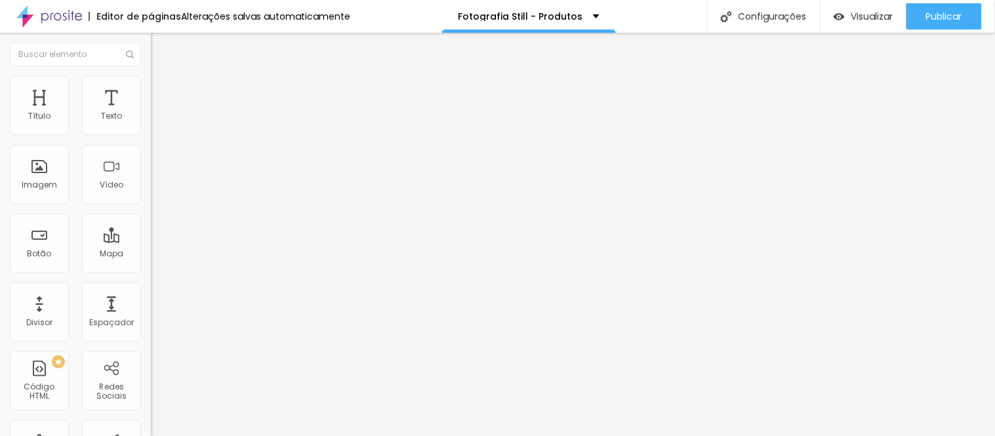
type input "64"
type input "63"
type input "61"
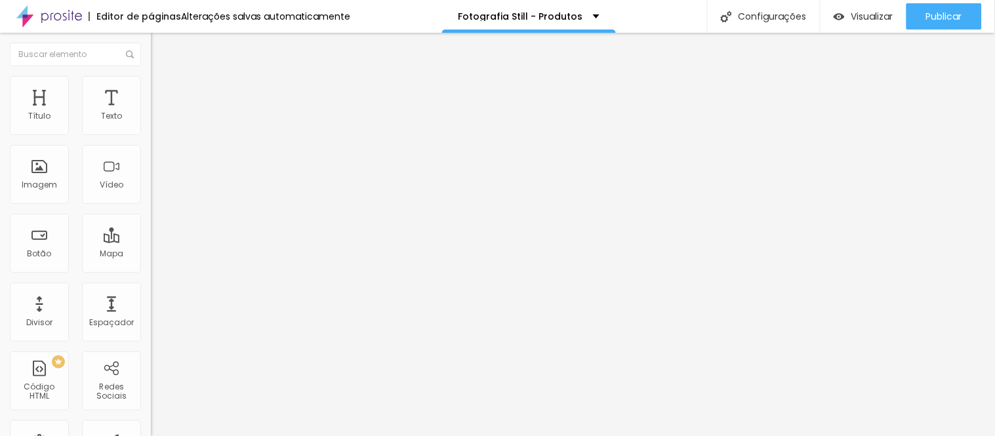
drag, startPoint x: 110, startPoint y: 275, endPoint x: 54, endPoint y: 277, distance: 55.7
click at [151, 309] on input "range" at bounding box center [193, 314] width 85 height 10
click at [151, 321] on input "40" at bounding box center [179, 328] width 56 height 14
drag, startPoint x: 93, startPoint y: 128, endPoint x: 70, endPoint y: 128, distance: 22.9
click at [151, 241] on input "range" at bounding box center [193, 246] width 85 height 10
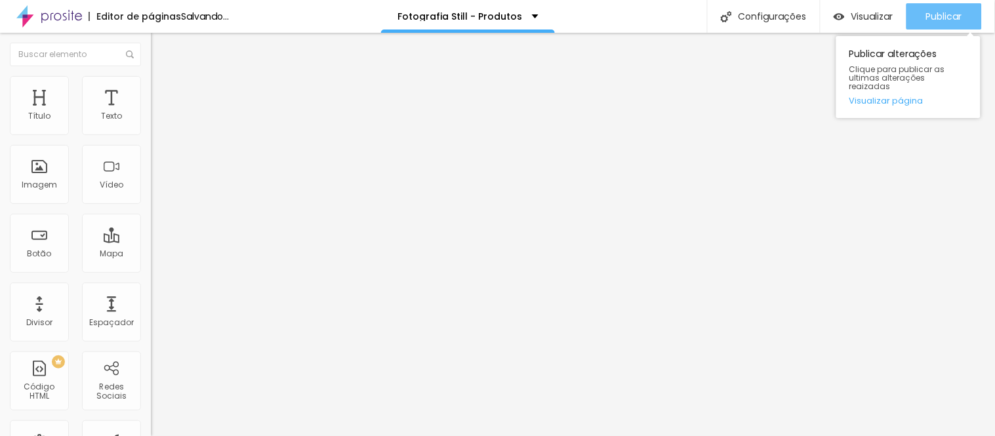
click at [949, 20] on span "Publicar" at bounding box center [944, 16] width 36 height 10
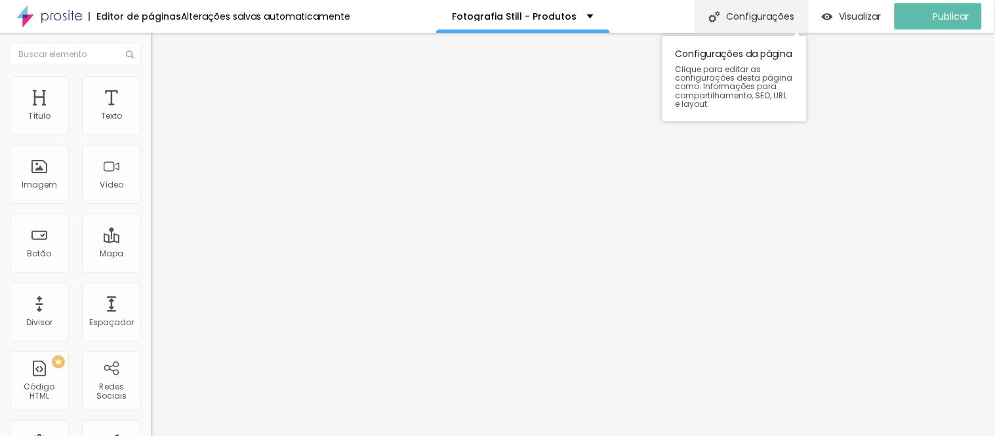
click at [751, 20] on div "Configurações" at bounding box center [751, 16] width 113 height 33
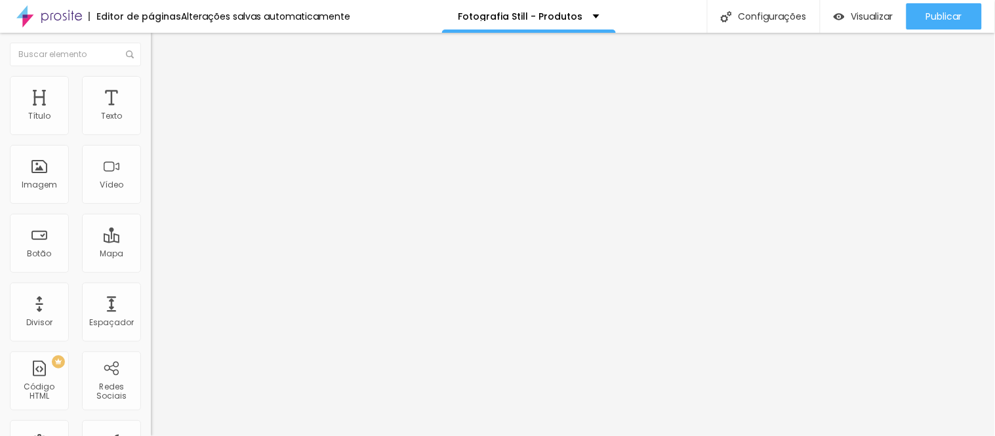
drag, startPoint x: 711, startPoint y: 391, endPoint x: 849, endPoint y: 356, distance: 142.6
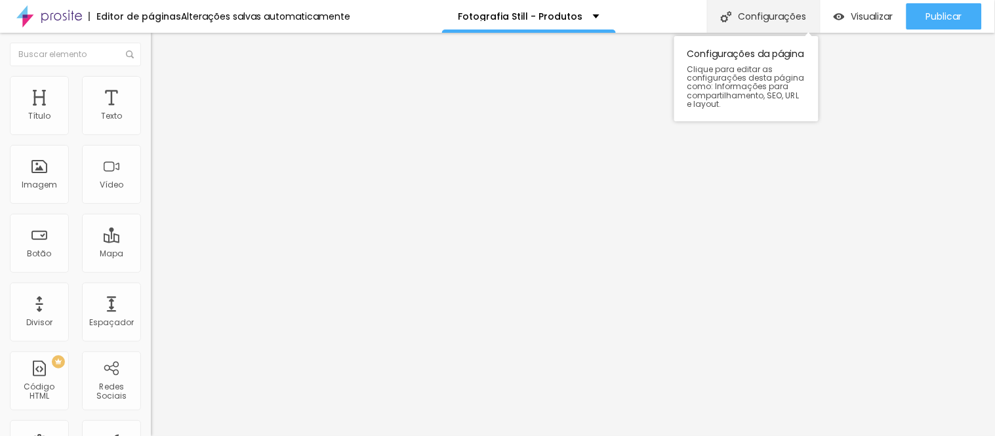
click at [758, 15] on div "Configurações" at bounding box center [763, 16] width 113 height 33
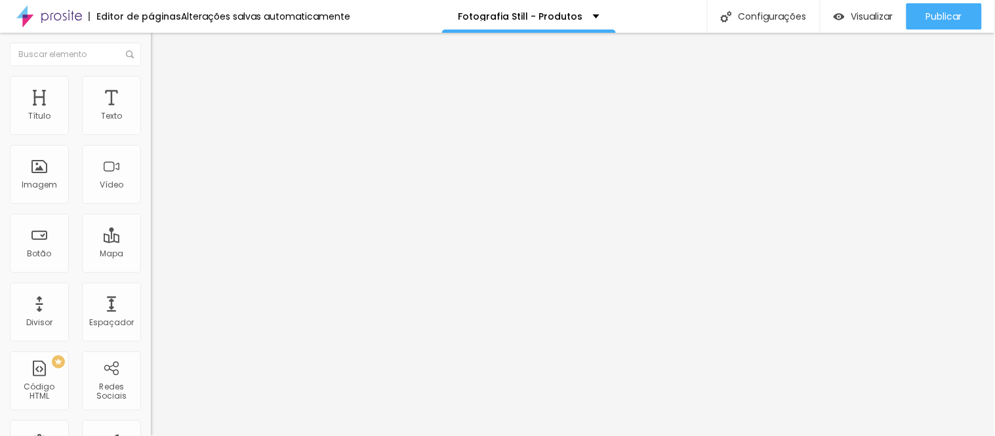
drag, startPoint x: 374, startPoint y: 189, endPoint x: 513, endPoint y: 195, distance: 138.5
drag, startPoint x: 717, startPoint y: 385, endPoint x: 729, endPoint y: 368, distance: 21.1
